Goal: Task Accomplishment & Management: Manage account settings

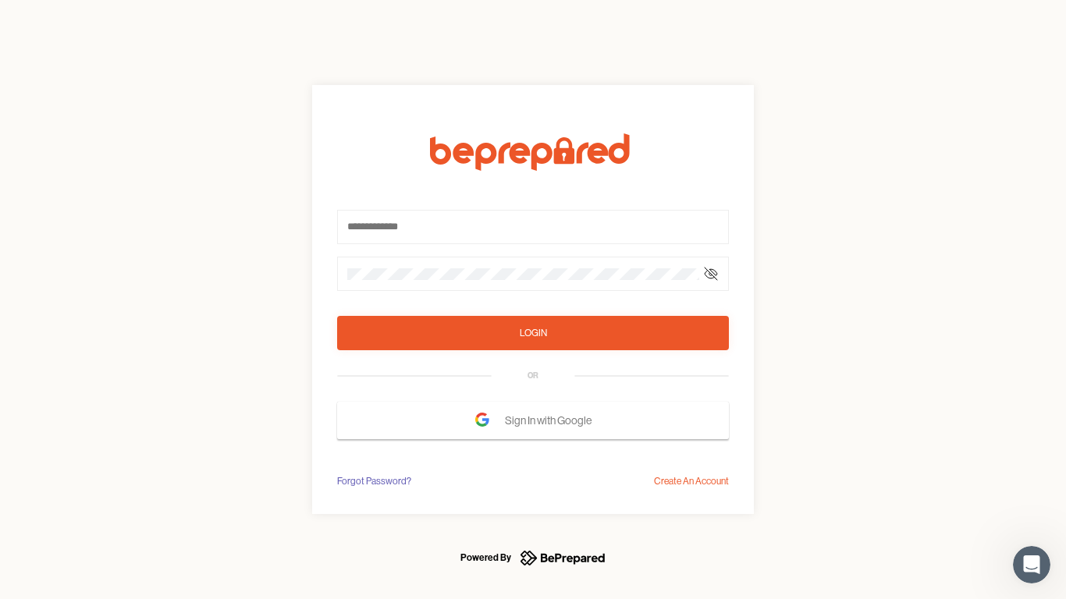
click at [533, 300] on form "Login OR Sign In with Google" at bounding box center [533, 286] width 392 height 306
click at [711, 274] on icon at bounding box center [711, 274] width 12 height 12
click at [533, 333] on div "Login" at bounding box center [533, 333] width 27 height 16
click at [533, 421] on span "Sign In with Google" at bounding box center [552, 421] width 94 height 28
click at [373, 482] on div "Forgot Password?" at bounding box center [374, 482] width 74 height 16
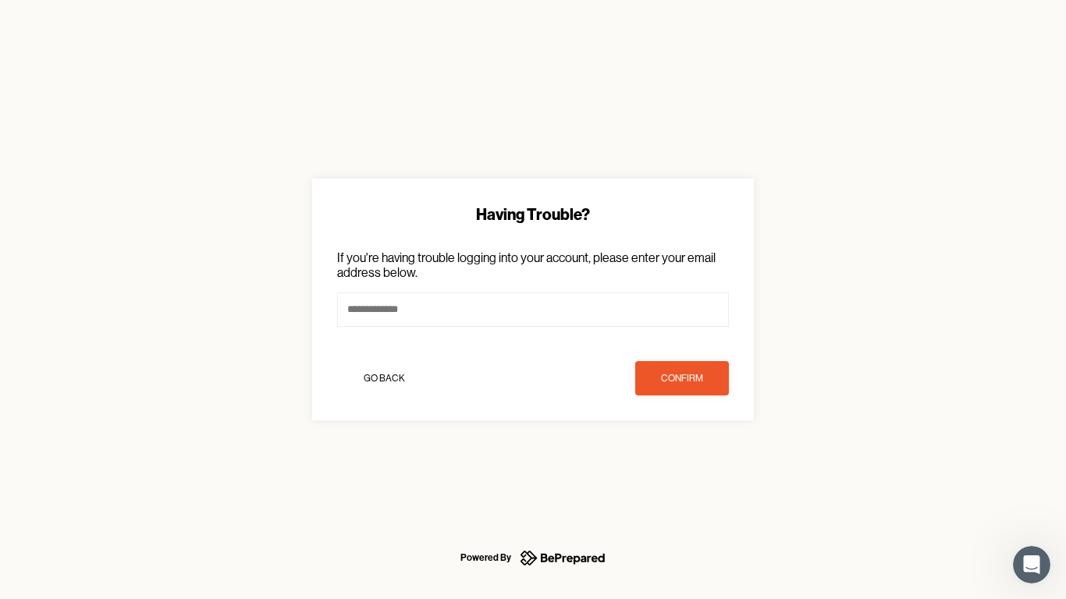
click at [691, 482] on div "Having Trouble? If you're having trouble logging into your account, please ente…" at bounding box center [533, 299] width 1066 height 599
click at [1032, 565] on icon "Open Intercom Messenger" at bounding box center [1032, 566] width 26 height 26
